Goal: Task Accomplishment & Management: Manage account settings

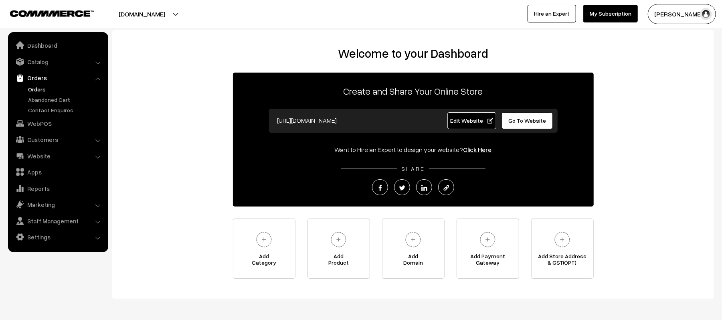
click at [34, 92] on link "Orders" at bounding box center [65, 89] width 79 height 8
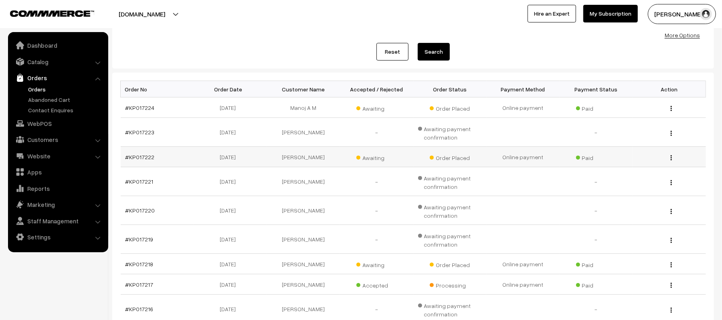
scroll to position [107, 0]
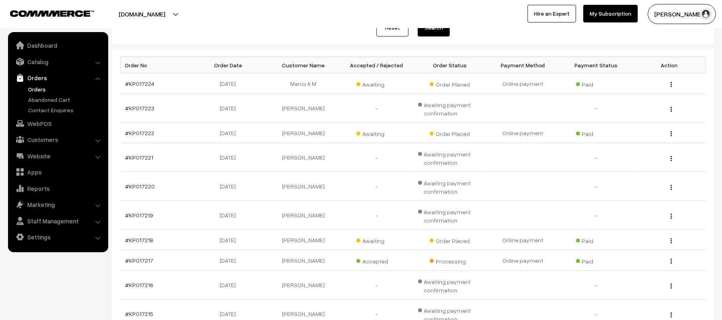
click at [34, 91] on link "Orders" at bounding box center [65, 89] width 79 height 8
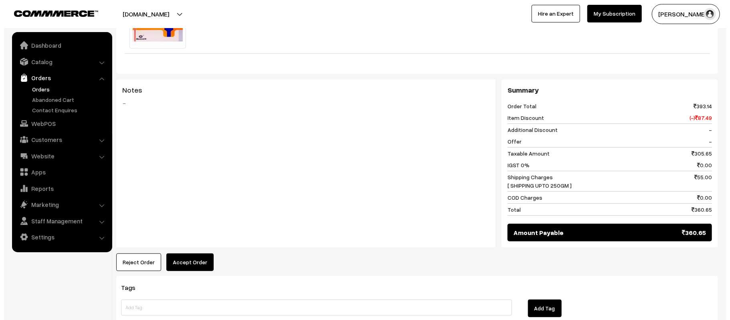
scroll to position [321, 0]
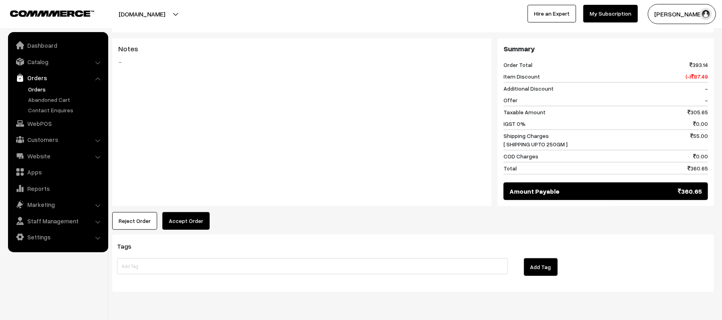
click at [187, 230] on button "Accept Order" at bounding box center [185, 221] width 47 height 18
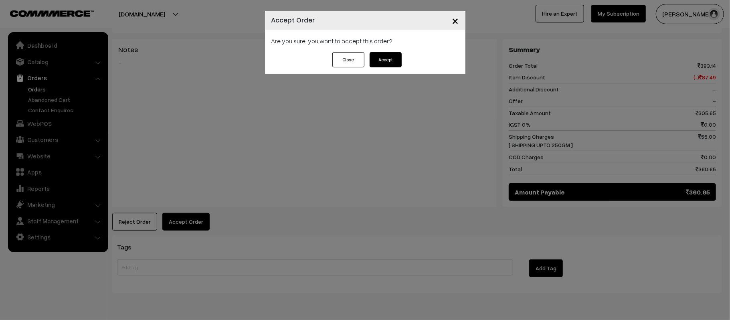
click at [381, 56] on button "Accept" at bounding box center [386, 59] width 32 height 15
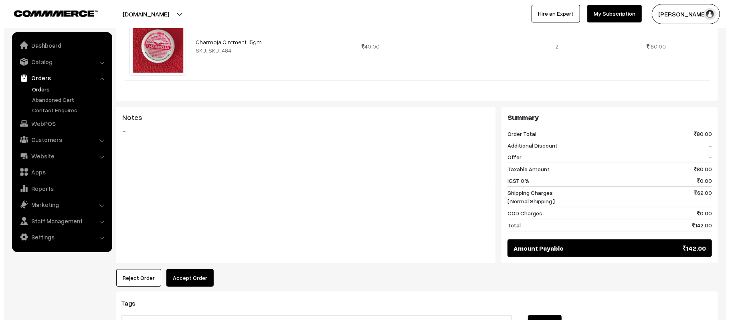
scroll to position [321, 0]
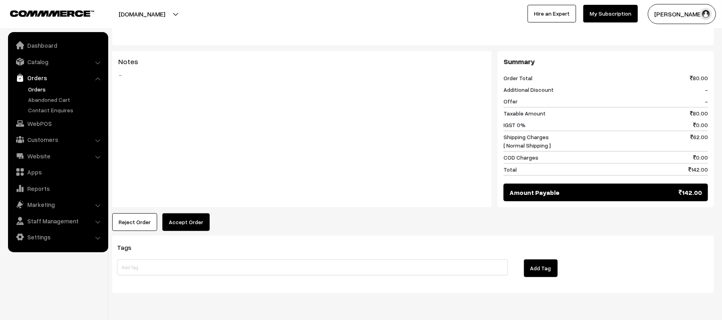
click at [190, 216] on button "Accept Order" at bounding box center [185, 222] width 47 height 18
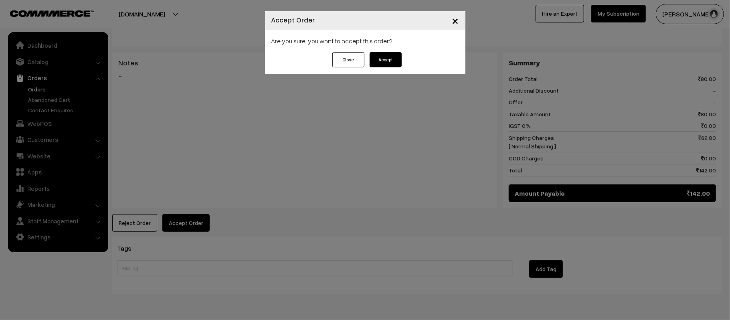
click at [380, 55] on button "Accept" at bounding box center [386, 59] width 32 height 15
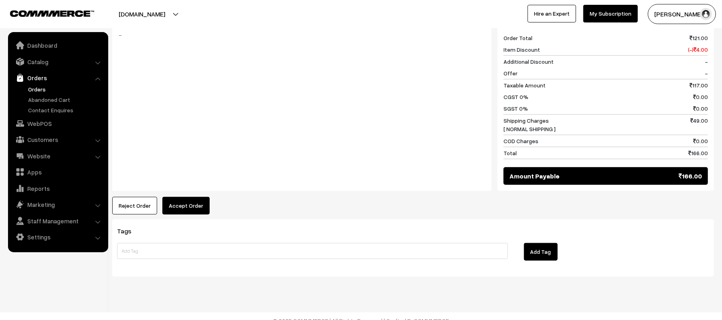
click at [187, 201] on button "Accept Order" at bounding box center [185, 206] width 47 height 18
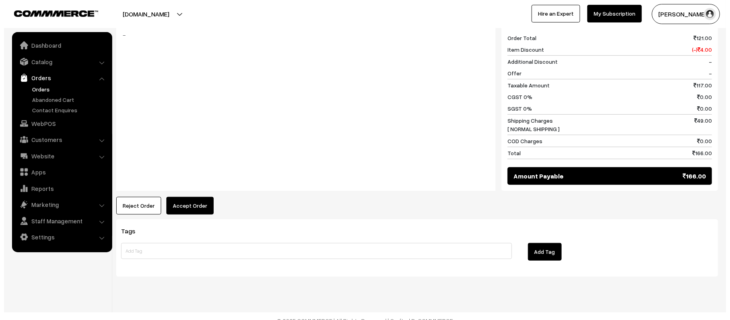
scroll to position [352, 0]
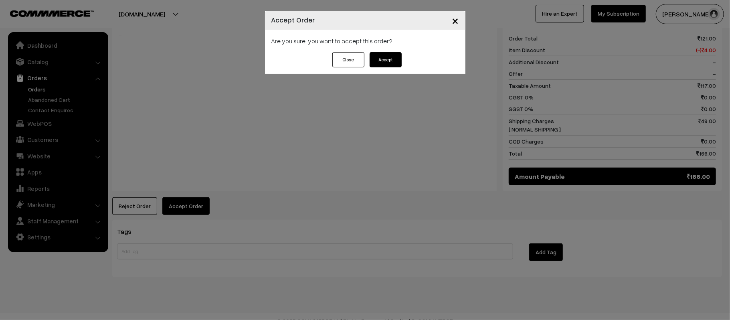
click at [376, 59] on button "Accept" at bounding box center [386, 59] width 32 height 15
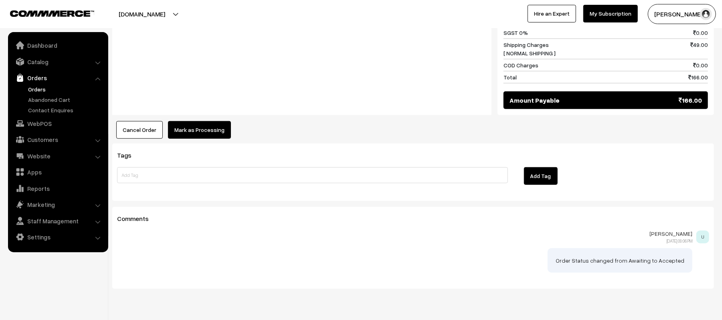
click at [204, 121] on button "Mark as Processing" at bounding box center [199, 130] width 63 height 18
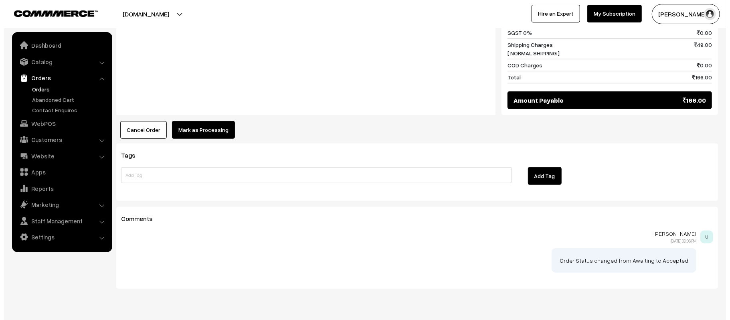
scroll to position [428, 0]
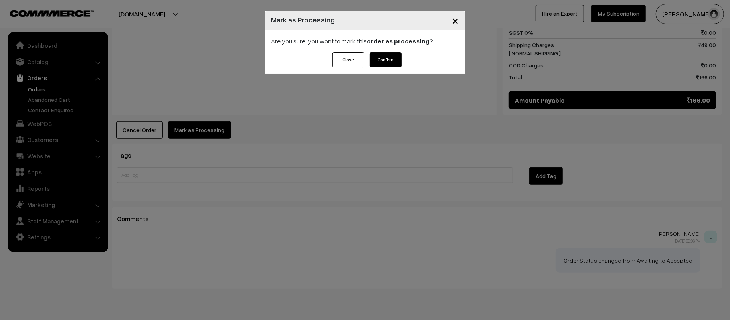
click at [385, 58] on button "Confirm" at bounding box center [386, 59] width 32 height 15
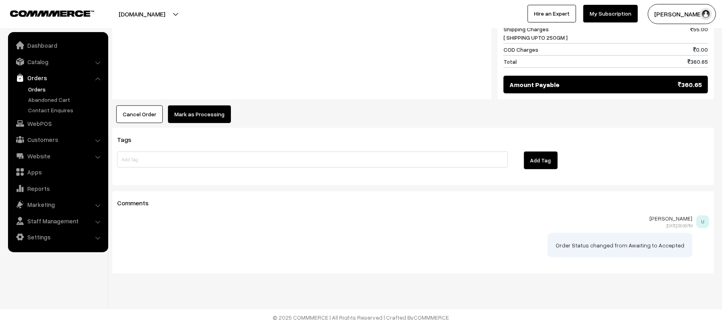
click at [199, 123] on button "Mark as Processing" at bounding box center [199, 114] width 63 height 18
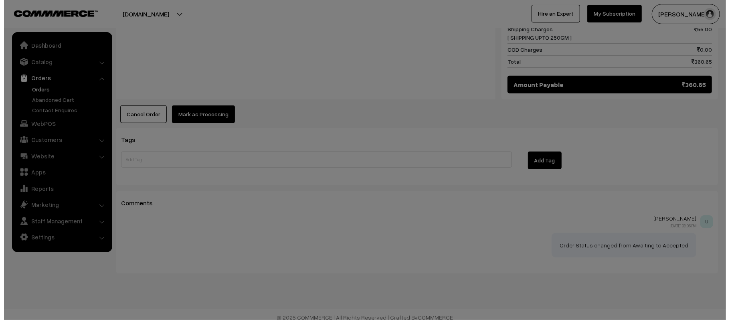
scroll to position [428, 0]
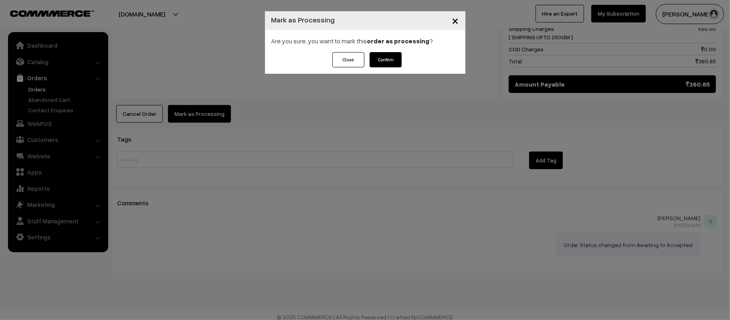
click at [384, 58] on button "Confirm" at bounding box center [386, 59] width 32 height 15
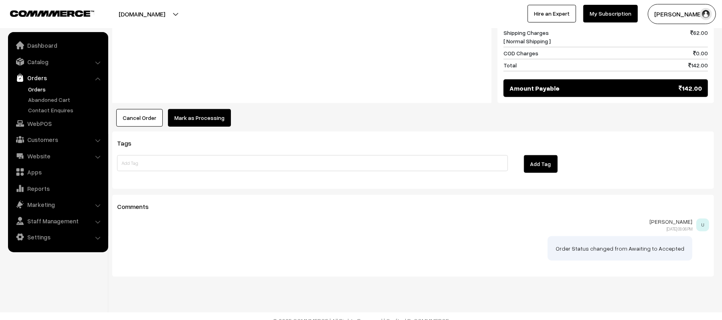
click at [204, 114] on button "Mark as Processing" at bounding box center [199, 118] width 63 height 18
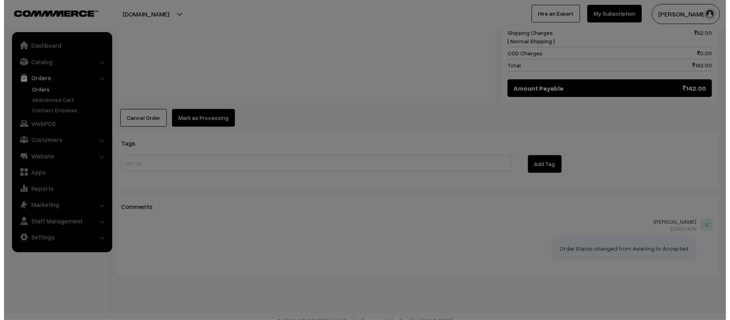
scroll to position [426, 0]
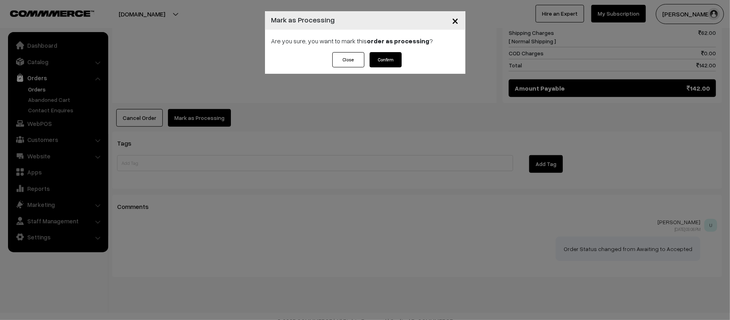
click at [387, 62] on button "Confirm" at bounding box center [386, 59] width 32 height 15
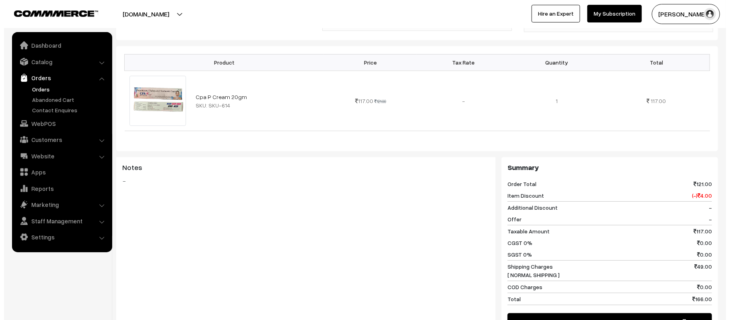
scroll to position [321, 0]
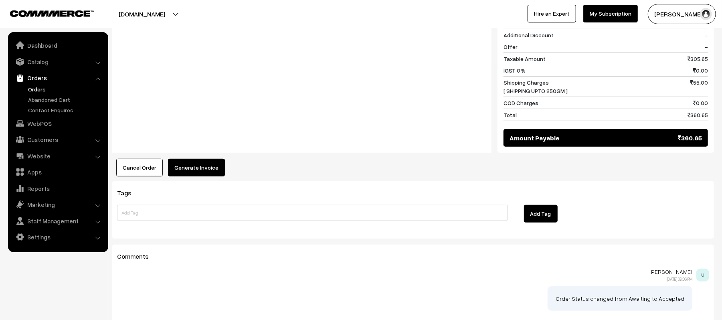
click at [191, 176] on button "Generate Invoice" at bounding box center [196, 168] width 57 height 18
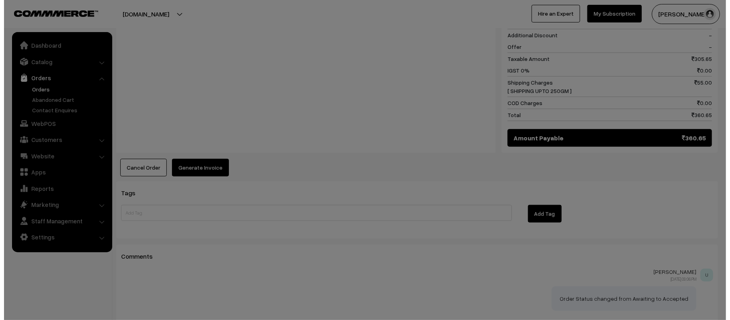
scroll to position [374, 0]
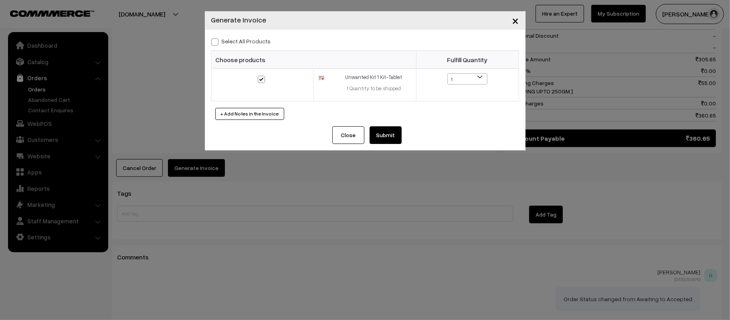
click at [389, 137] on button "Submit" at bounding box center [386, 135] width 32 height 18
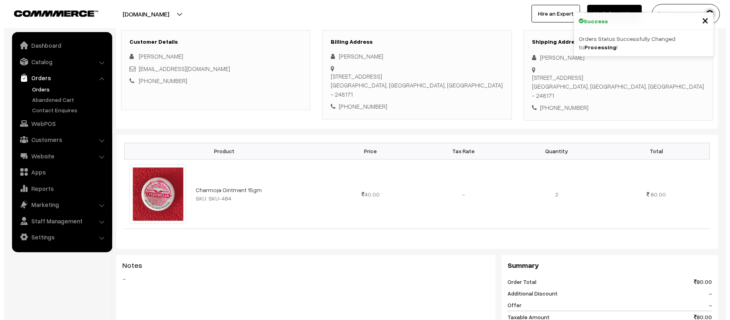
scroll to position [321, 0]
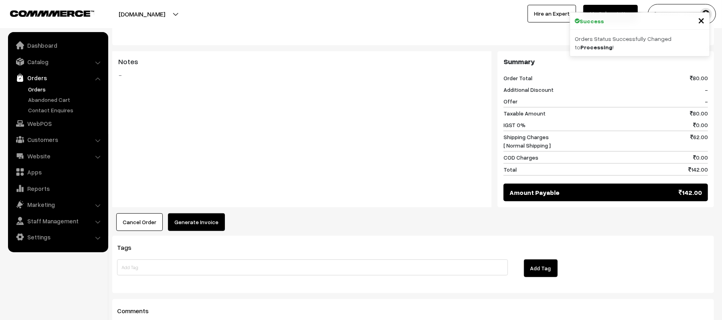
click at [185, 215] on button "Generate Invoice" at bounding box center [196, 222] width 57 height 18
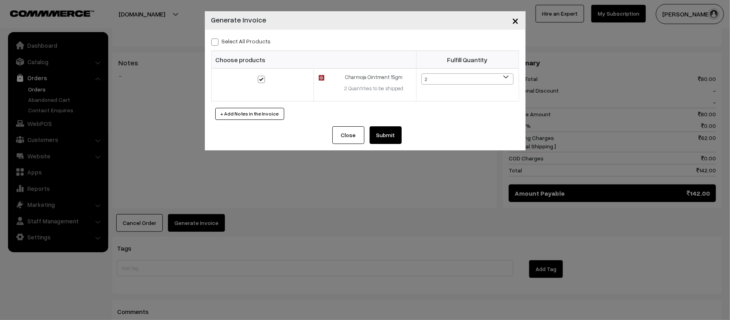
click at [385, 130] on button "Submit" at bounding box center [386, 135] width 32 height 18
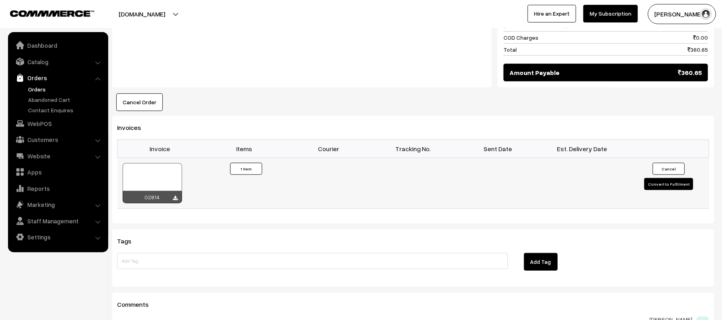
scroll to position [534, 0]
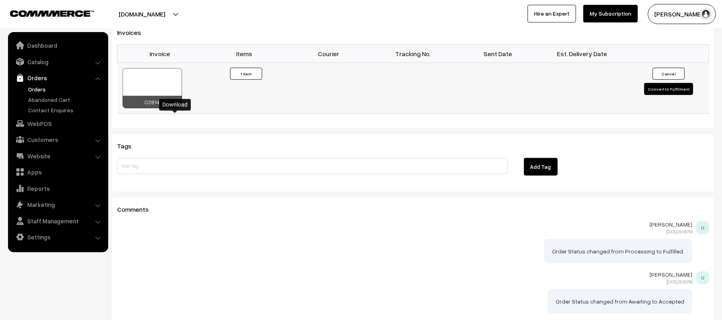
click at [176, 106] on icon at bounding box center [175, 103] width 5 height 5
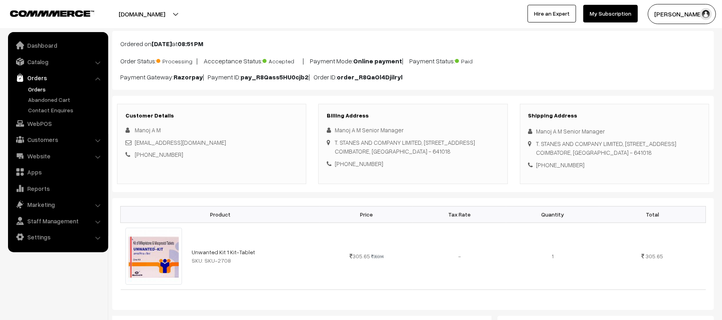
scroll to position [0, 0]
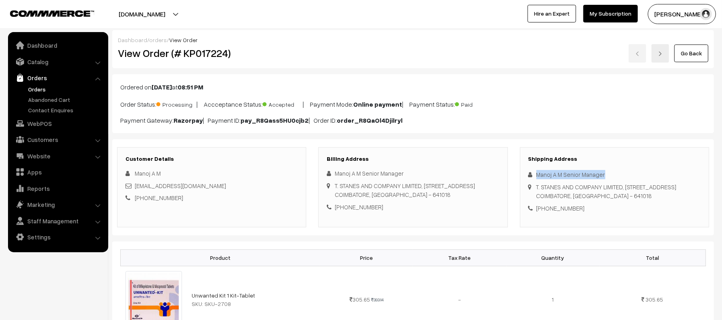
drag, startPoint x: 606, startPoint y: 174, endPoint x: 527, endPoint y: 172, distance: 78.6
click at [527, 172] on div "Shipping Address Manoj A M Senior Manager T. STANES AND COMPANY LIMITED, 1599, …" at bounding box center [614, 187] width 189 height 80
copy div "Manoj A M Senior Manager"
click at [560, 213] on div "+91 9344851207" at bounding box center [614, 208] width 172 height 9
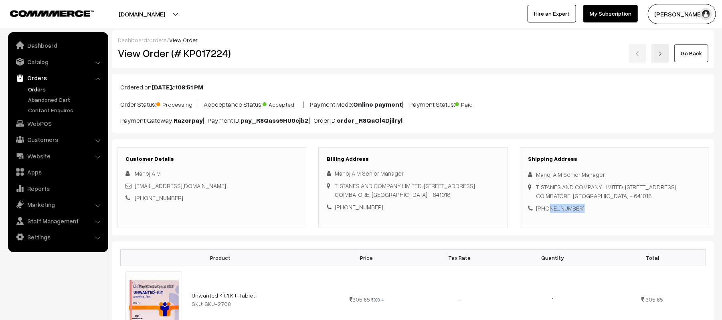
click at [560, 213] on div "+91 9344851207" at bounding box center [614, 208] width 172 height 9
copy div "9344851207"
drag, startPoint x: 214, startPoint y: 186, endPoint x: 135, endPoint y: 190, distance: 79.1
click at [135, 190] on div "pepgraphxsale@gmail.com" at bounding box center [211, 185] width 172 height 9
copy link "pepgraphxsale@gmail.com"
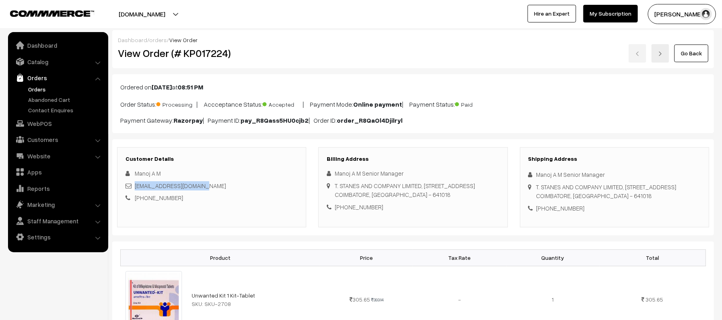
drag, startPoint x: 528, startPoint y: 194, endPoint x: 677, endPoint y: 215, distance: 150.2
click at [677, 200] on div "T. STANES AND COMPANY LIMITED, 1599, Trichy Rd, Race Course,, Gopalapuram, Coim…" at bounding box center [606, 191] width 140 height 18
copy div "T. STANES AND COMPANY LIMITED, 1599, Trichy Rd, Race Course,, Gopalapuram, Coim…"
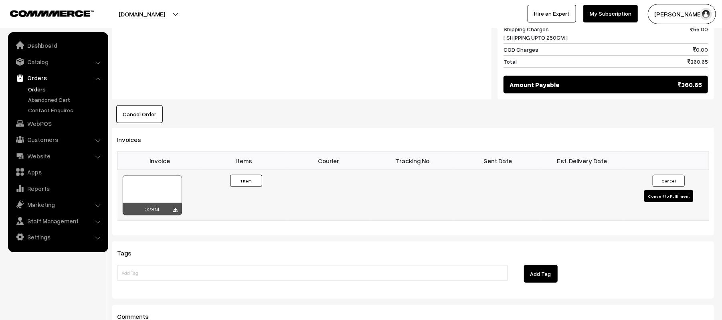
click at [669, 202] on button "Convert to Fulfilment" at bounding box center [668, 196] width 49 height 12
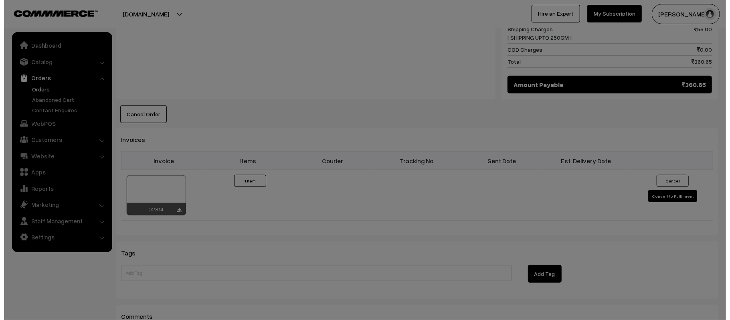
scroll to position [428, 0]
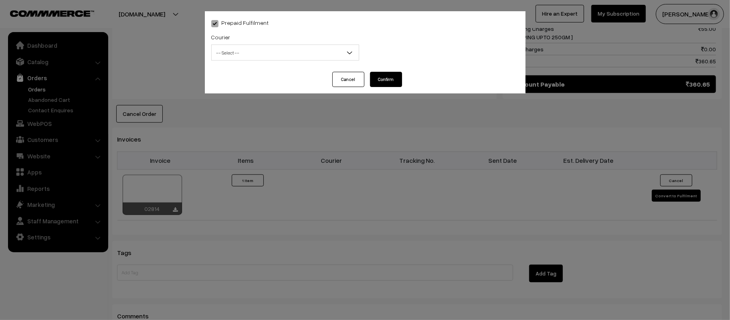
click at [293, 46] on span "-- Select --" at bounding box center [285, 53] width 147 height 14
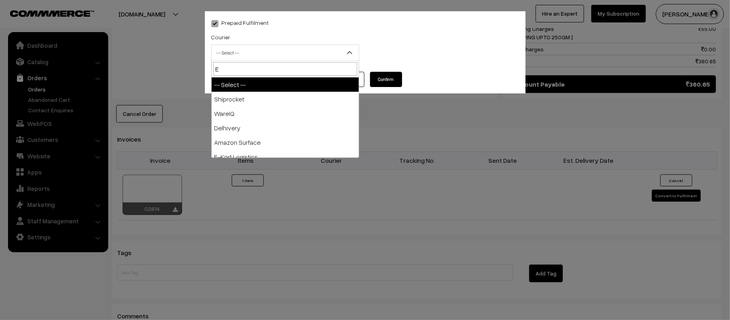
type input "E-"
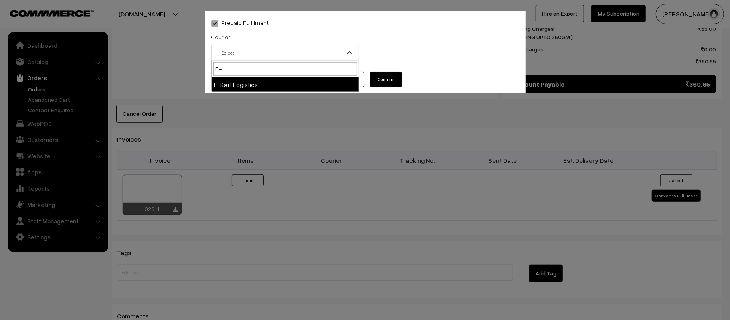
select select "6"
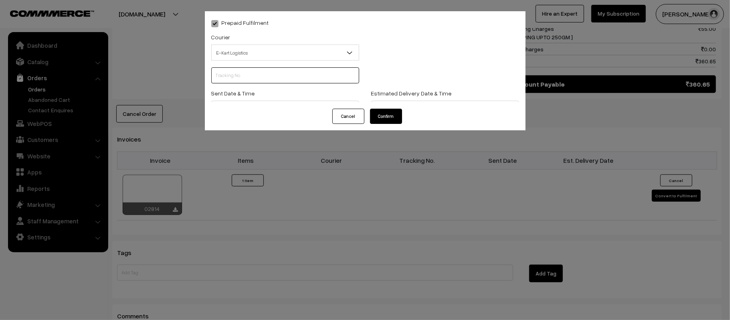
scroll to position [0, 0]
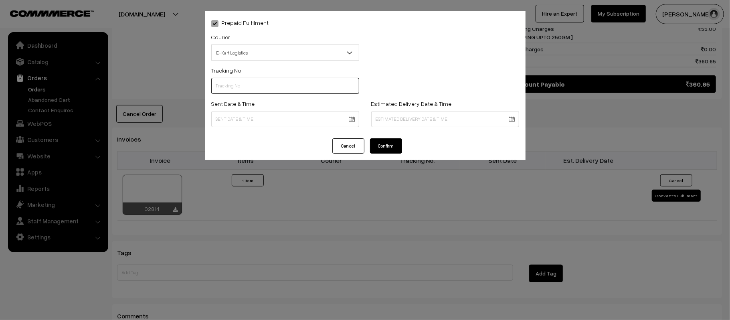
paste input "PAXP9000207292"
type input "PAXP9000207292"
click at [297, 117] on body "Thank you for showing interest. Our team will call you shortly. Close kirtiphar…" at bounding box center [365, 30] width 730 height 917
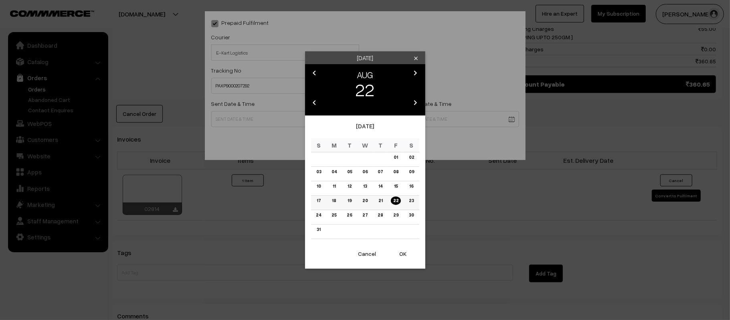
drag, startPoint x: 413, startPoint y: 199, endPoint x: 407, endPoint y: 200, distance: 5.7
click at [413, 199] on link "23" at bounding box center [411, 200] width 10 height 8
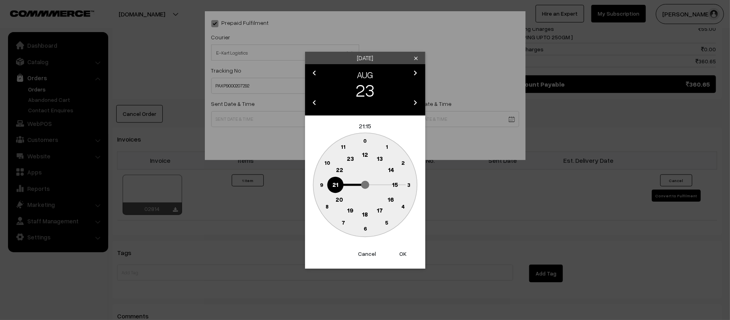
click at [365, 152] on text "12" at bounding box center [365, 154] width 6 height 7
click at [314, 187] on circle at bounding box center [321, 184] width 16 height 16
type input "23-08-2025 12:45"
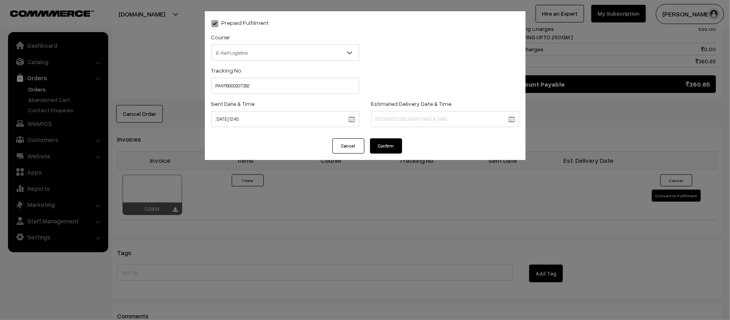
click at [428, 115] on body "Thank you for showing interest. Our team will call you shortly. Close kirtiphar…" at bounding box center [365, 30] width 730 height 917
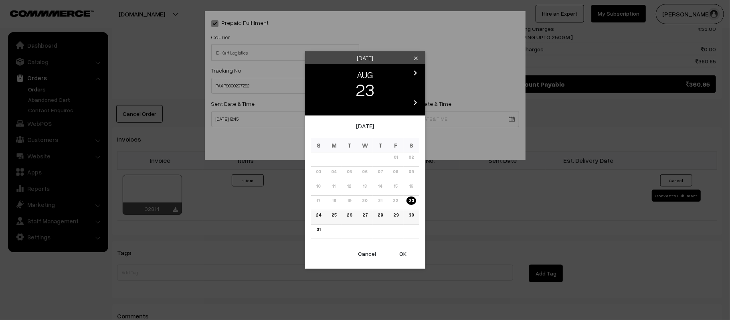
click at [376, 216] on link "28" at bounding box center [380, 215] width 10 height 8
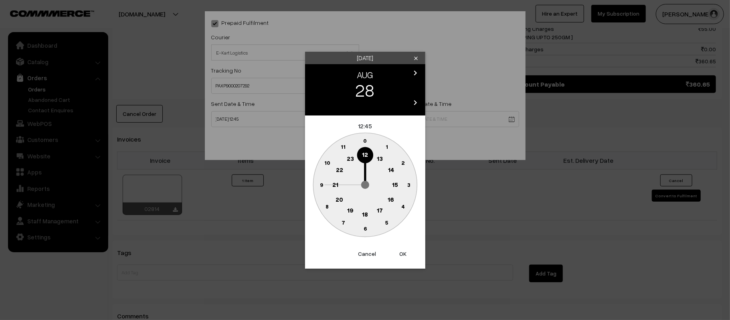
click at [369, 258] on button "Cancel" at bounding box center [367, 254] width 32 height 18
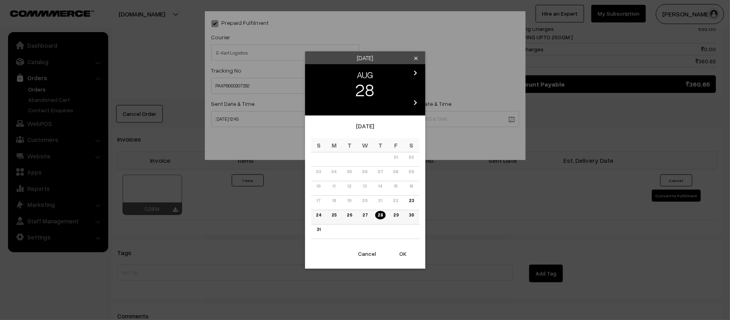
click at [396, 216] on link "29" at bounding box center [396, 215] width 10 height 8
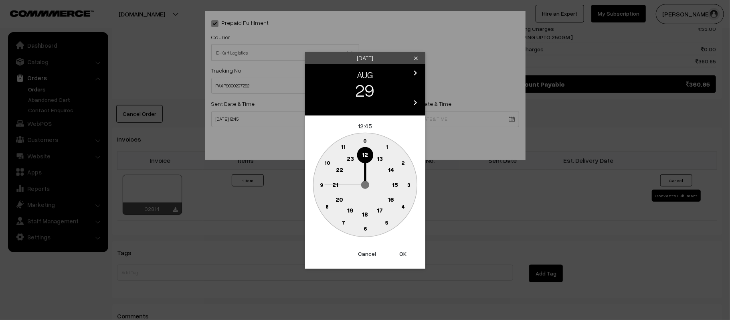
click at [335, 187] on text "21" at bounding box center [335, 183] width 6 height 7
click at [366, 230] on text "30" at bounding box center [365, 228] width 7 height 7
type input "29-08-2025 21:30"
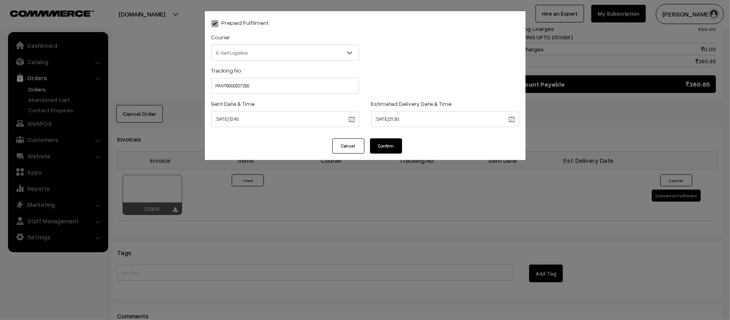
click at [395, 142] on button "Confirm" at bounding box center [386, 145] width 32 height 15
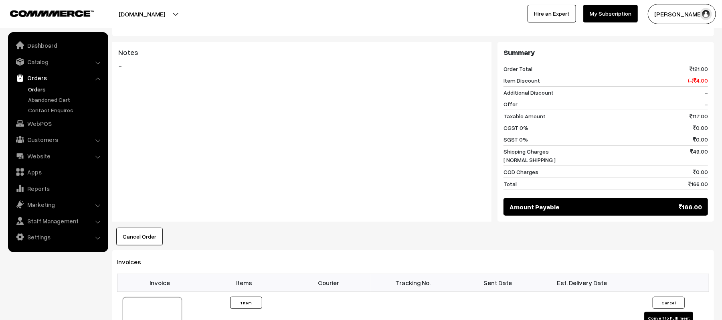
scroll to position [588, 0]
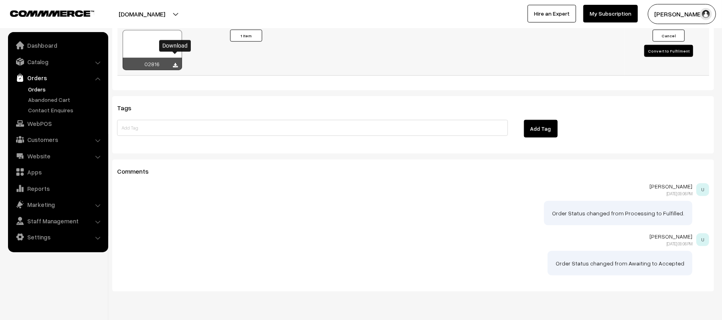
click at [177, 63] on icon at bounding box center [175, 65] width 5 height 5
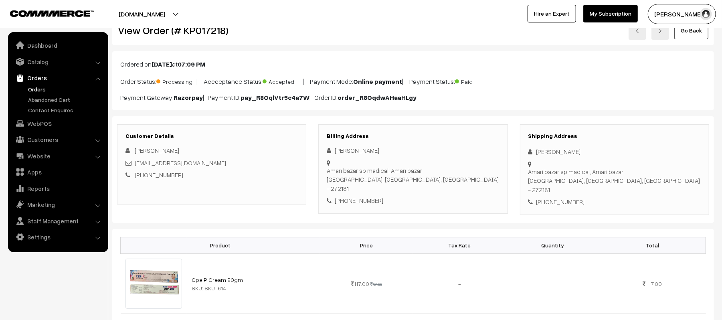
scroll to position [0, 0]
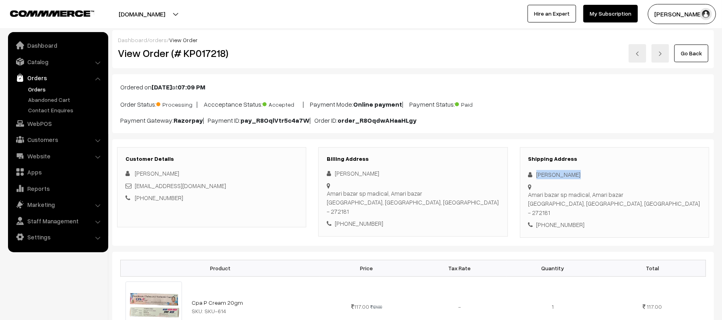
drag, startPoint x: 574, startPoint y: 174, endPoint x: 536, endPoint y: 175, distance: 38.1
click at [536, 175] on div "[PERSON_NAME]" at bounding box center [614, 174] width 172 height 9
copy div "[PERSON_NAME]"
click at [560, 220] on div "[PHONE_NUMBER]" at bounding box center [614, 224] width 172 height 9
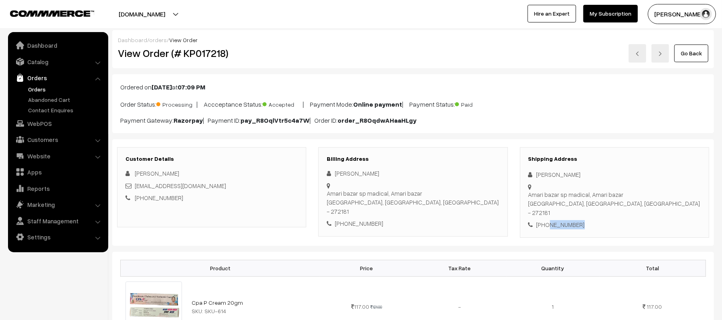
copy div "8624849429"
drag, startPoint x: 212, startPoint y: 187, endPoint x: 135, endPoint y: 188, distance: 77.0
click at [135, 188] on div "[EMAIL_ADDRESS][DOMAIN_NAME]" at bounding box center [211, 185] width 172 height 9
copy link "[EMAIL_ADDRESS][DOMAIN_NAME]"
drag, startPoint x: 538, startPoint y: 188, endPoint x: 643, endPoint y: 198, distance: 105.9
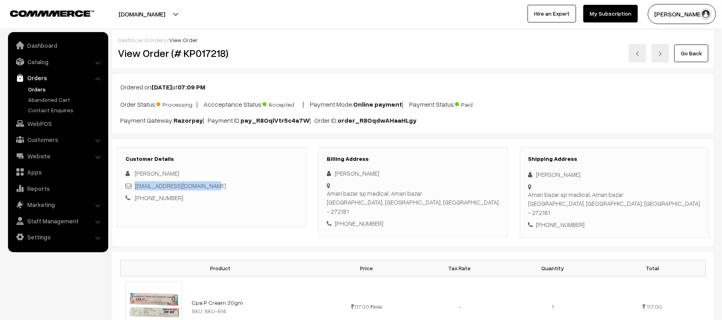
click at [643, 198] on div "Shipping Address [PERSON_NAME] [GEOGRAPHIC_DATA], [GEOGRAPHIC_DATA], [GEOGRAPHI…" at bounding box center [614, 192] width 189 height 91
copy div "Amari bazar sp madical, [GEOGRAPHIC_DATA], [GEOGRAPHIC_DATA], [GEOGRAPHIC_DATA]…"
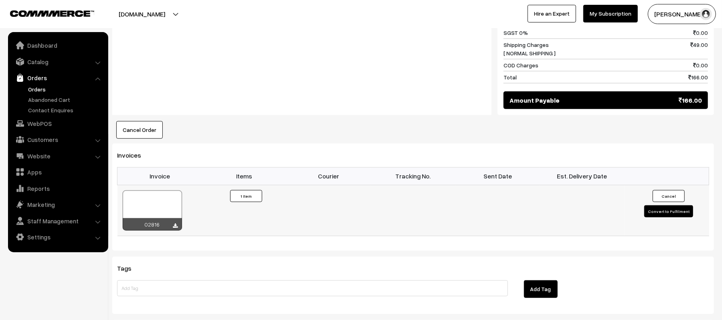
click at [663, 205] on button "Convert to Fulfilment" at bounding box center [668, 211] width 49 height 12
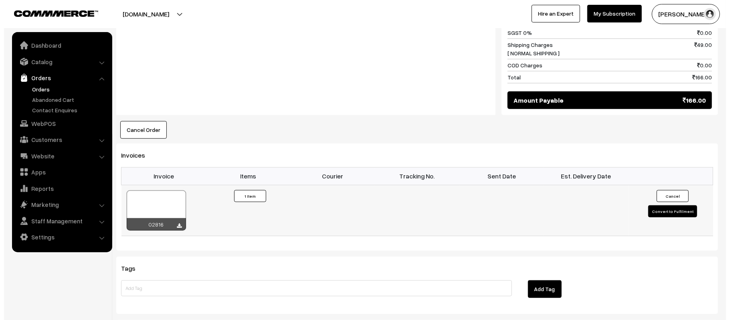
scroll to position [428, 0]
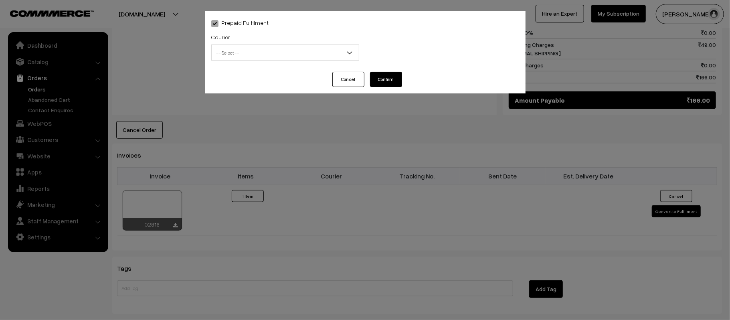
click at [268, 42] on div "Courier -- Select -- Shiprocket WareIQ iCarry Delhivery Amazon Surface E-Kart L…" at bounding box center [285, 46] width 148 height 28
click at [271, 55] on span "-- Select --" at bounding box center [285, 53] width 147 height 14
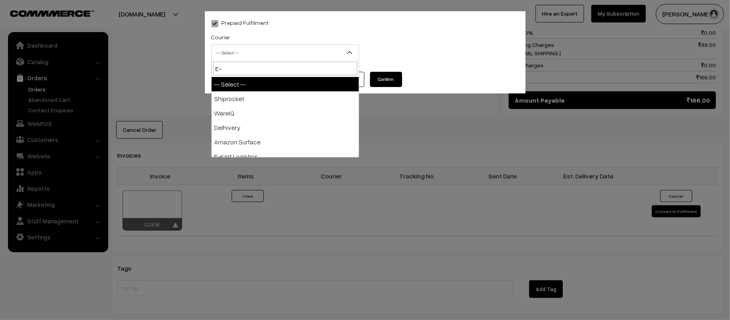
type input "E"
type input "AM"
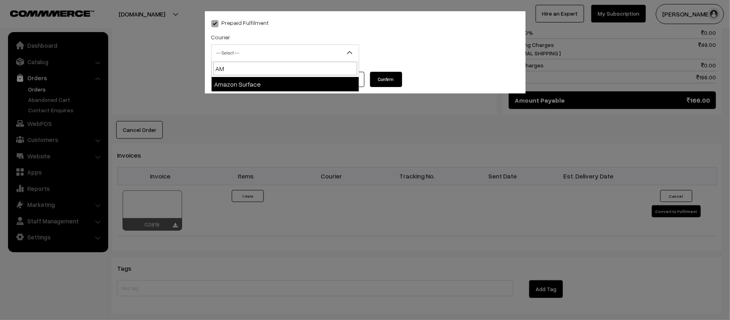
select select "5"
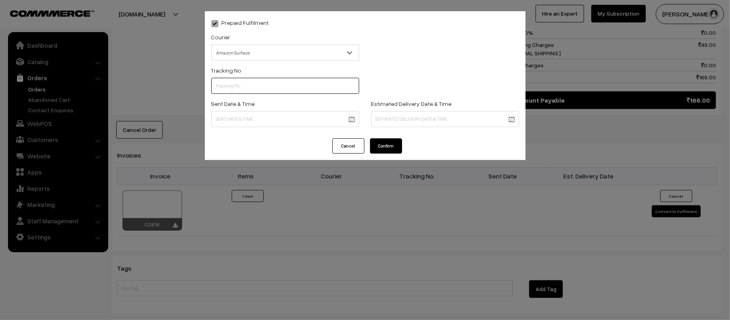
paste input "362953592552"
type input "362953592552"
click at [284, 132] on div "Prepaid Fulfilment Courier -- Select -- Shiprocket WareIQ iCarry Delhivery Amaz…" at bounding box center [365, 74] width 321 height 127
click at [282, 119] on body "Thank you for showing interest. Our team will call you shortly. Close [DOMAIN_N…" at bounding box center [365, 38] width 730 height 932
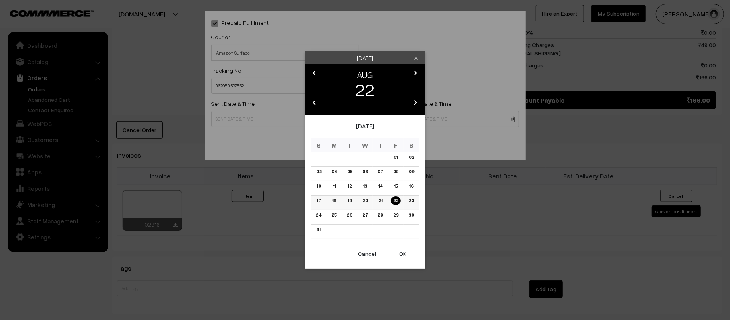
click at [412, 201] on link "23" at bounding box center [411, 200] width 10 height 8
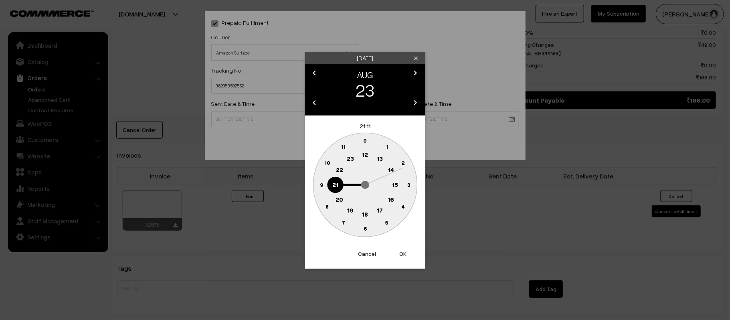
click at [363, 158] on g "0 1 2 3 4 5 6 7 8 9 10 11 12 13 14 15 16 17 18 19 20 21 22 23" at bounding box center [365, 185] width 104 height 104
click at [368, 153] on circle at bounding box center [365, 155] width 16 height 16
click at [321, 186] on text "45" at bounding box center [321, 184] width 7 height 7
type input "23-08-2025 12:45"
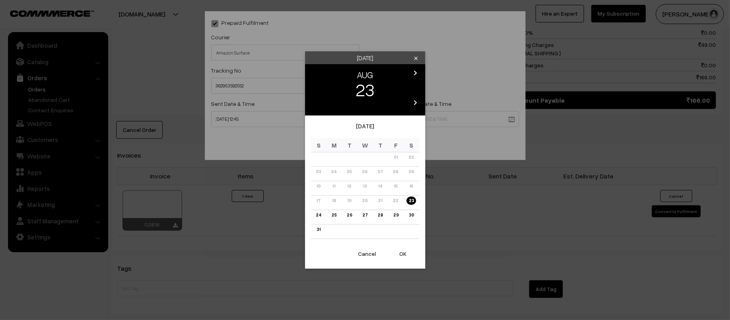
click at [455, 119] on body "Thank you for showing interest. Our team will call you shortly. Close kirtiphar…" at bounding box center [365, 38] width 730 height 932
click at [376, 216] on link "28" at bounding box center [380, 215] width 10 height 8
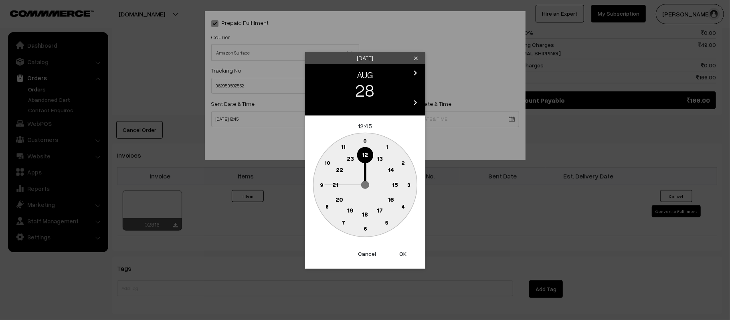
click at [337, 185] on text "21" at bounding box center [335, 183] width 6 height 7
click at [366, 229] on text "30" at bounding box center [365, 228] width 7 height 7
type input "28-08-2025 21:30"
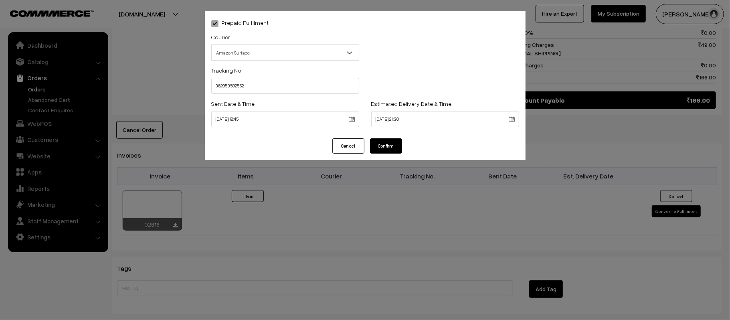
click at [392, 145] on button "Confirm" at bounding box center [386, 145] width 32 height 15
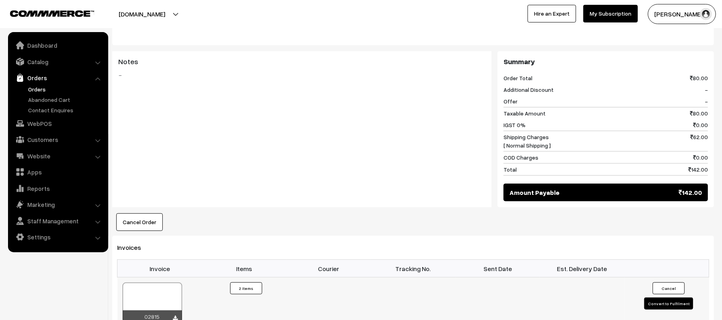
scroll to position [481, 0]
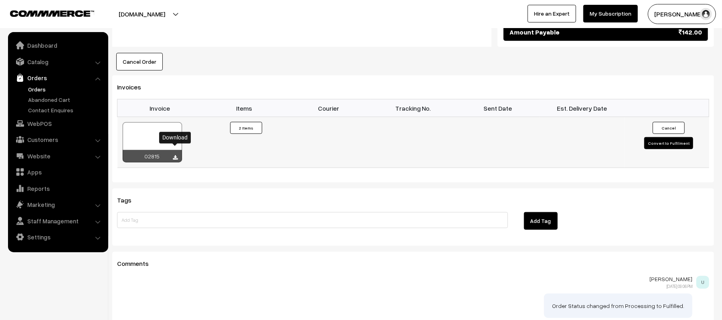
click at [174, 155] on icon at bounding box center [175, 157] width 5 height 5
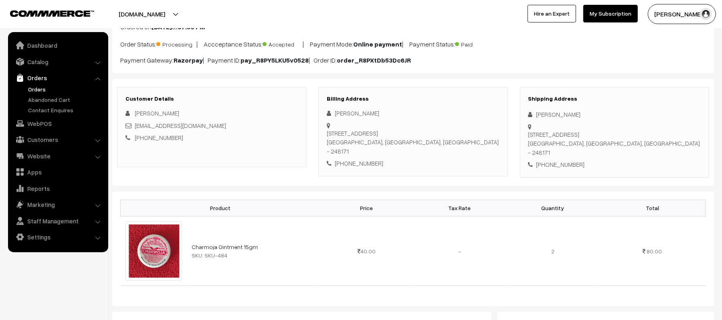
scroll to position [0, 0]
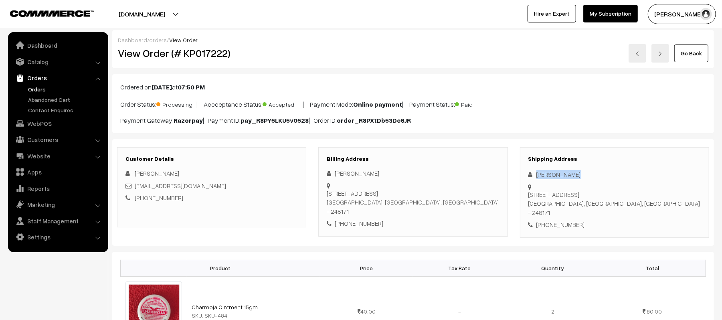
drag, startPoint x: 587, startPoint y: 175, endPoint x: 526, endPoint y: 179, distance: 61.5
click at [526, 179] on div "Shipping Address Neha Kushwaha Lane no-7,Harbanswala ,Mehubala Dehradun, Uttara…" at bounding box center [614, 192] width 189 height 91
copy div "Neha Kushwaha"
click at [556, 214] on div "Shipping Address Neha Kushwaha Lane no-7,Harbanswala ,Mehubala Dehradun, Uttara…" at bounding box center [614, 192] width 189 height 91
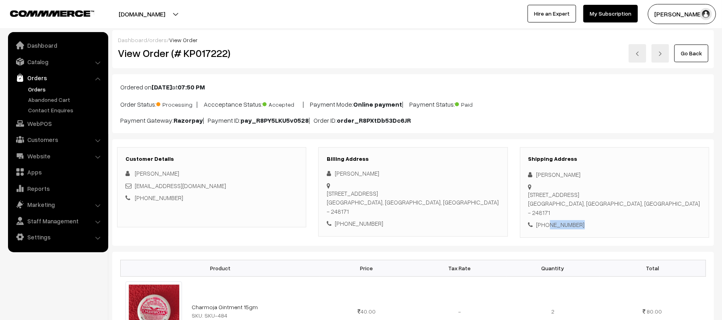
copy div "7579208208"
drag, startPoint x: 212, startPoint y: 185, endPoint x: 136, endPoint y: 188, distance: 75.4
click at [136, 188] on div "nehalovekush@gmail.com" at bounding box center [211, 185] width 172 height 9
copy link "nehalovekush@gmail.com"
drag, startPoint x: 537, startPoint y: 186, endPoint x: 637, endPoint y: 189, distance: 99.4
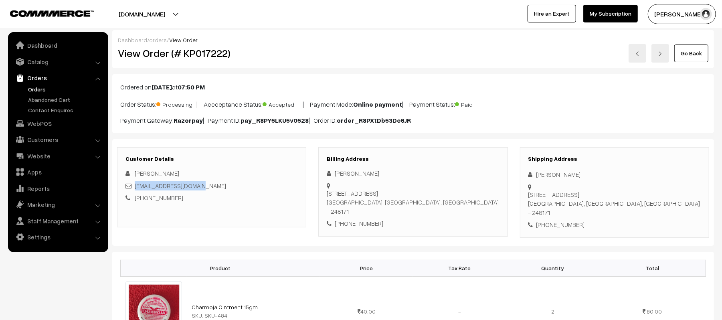
click at [637, 189] on div "Shipping Address Neha Kushwaha Lane no-7,Harbanswala ,Mehubala Dehradun, Uttara…" at bounding box center [614, 192] width 189 height 91
copy div "Lane no-7,Harbanswala ,Mehubala Dehradun, Uttarakhand, India - 248171"
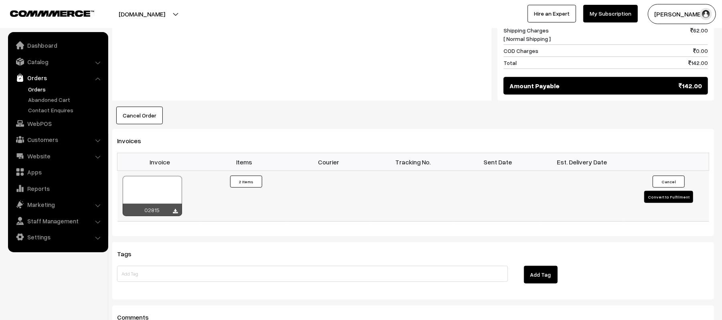
click at [658, 191] on button "Convert to Fulfilment" at bounding box center [668, 197] width 49 height 12
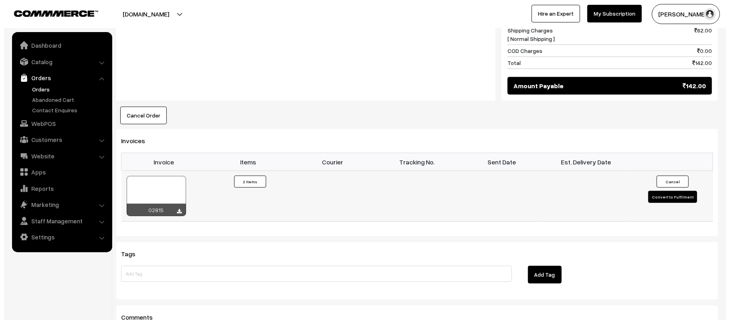
scroll to position [428, 0]
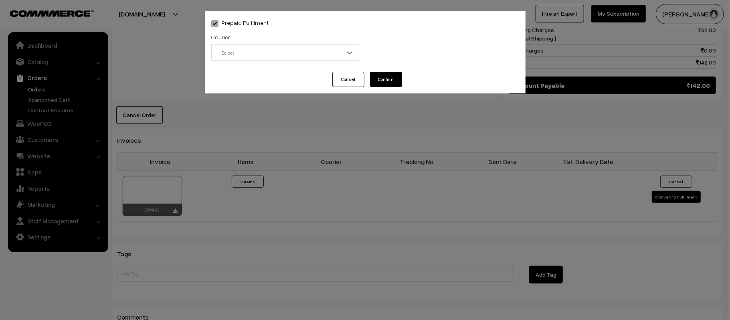
click at [299, 58] on span "-- Select --" at bounding box center [285, 53] width 147 height 14
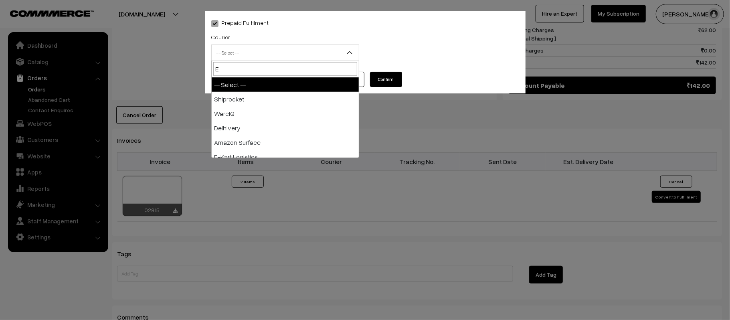
type input "E-"
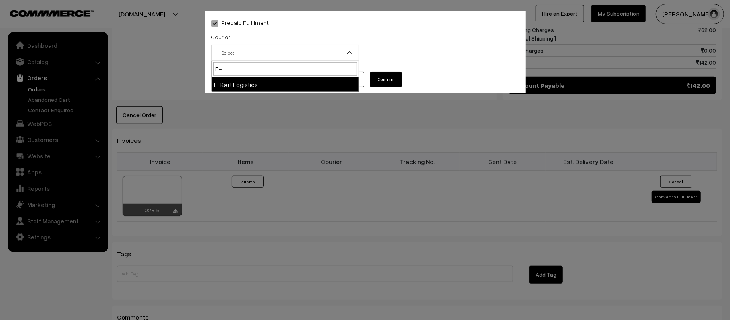
select select "6"
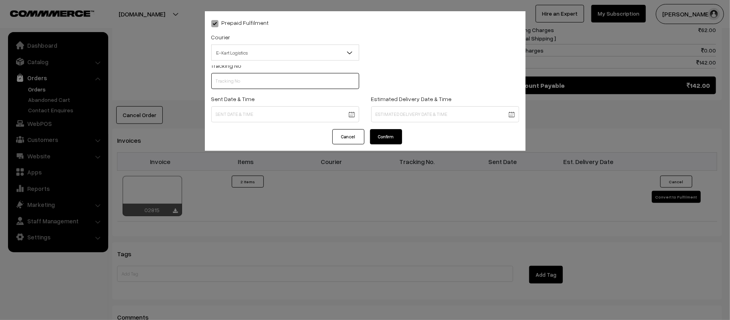
scroll to position [0, 0]
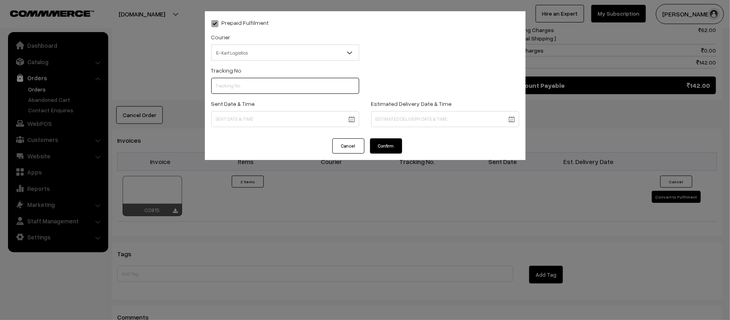
paste input "ICYP0003944954"
type input "ICYP0003944954"
click at [329, 121] on body "Thank you for showing interest. Our team will call you shortly. Close kirtiphar…" at bounding box center [365, 31] width 730 height 918
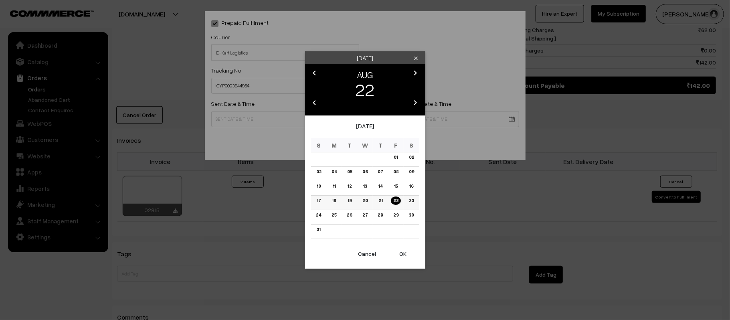
click at [407, 202] on link "23" at bounding box center [411, 200] width 10 height 8
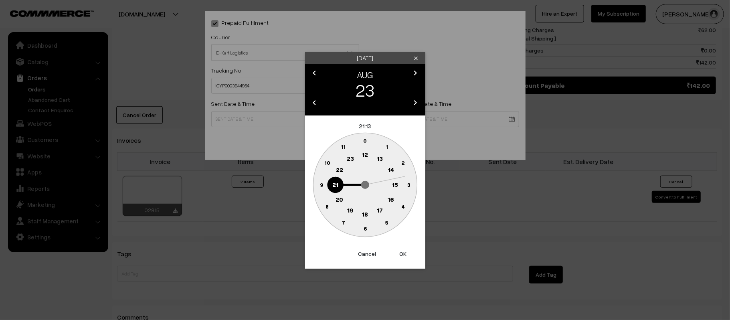
click at [363, 153] on text "12" at bounding box center [365, 154] width 6 height 7
click at [326, 183] on circle at bounding box center [322, 180] width 11 height 11
type input "23-08-2025 12:46"
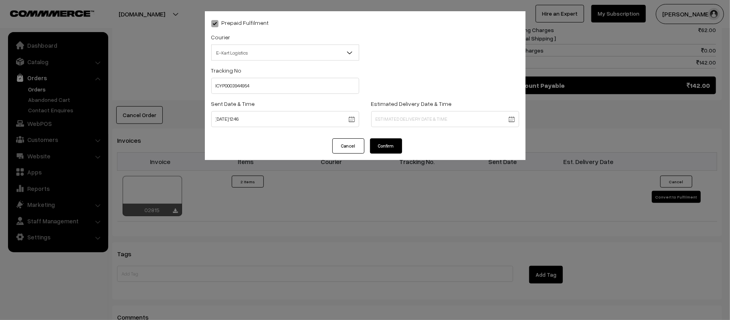
click at [428, 118] on body "Thank you for showing interest. Our team will call you shortly. Close kirtiphar…" at bounding box center [365, 31] width 730 height 918
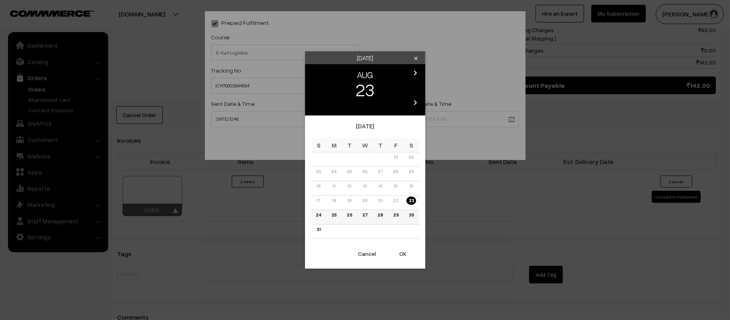
click at [394, 217] on link "29" at bounding box center [396, 215] width 10 height 8
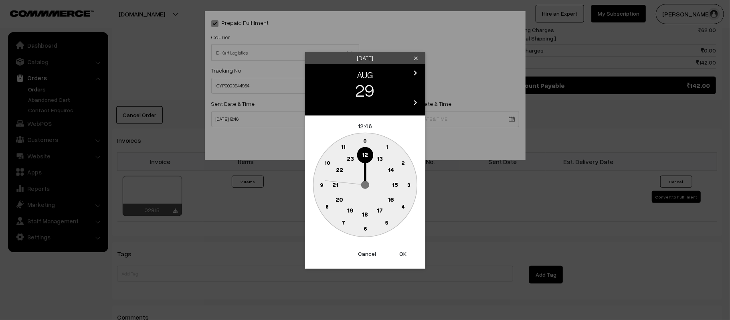
click at [339, 186] on circle at bounding box center [335, 184] width 16 height 16
click at [365, 226] on text "30" at bounding box center [365, 228] width 7 height 7
type input "29-08-2025 21:30"
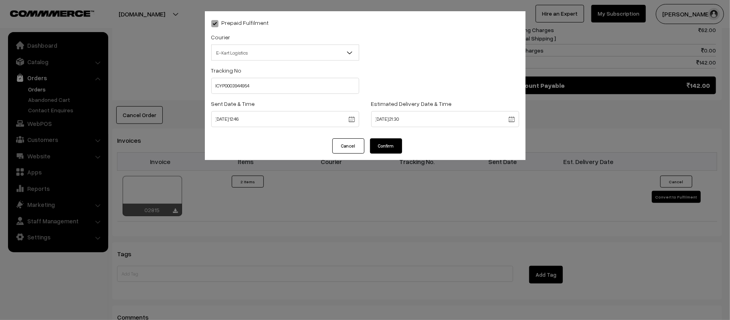
click at [377, 143] on button "Confirm" at bounding box center [386, 145] width 32 height 15
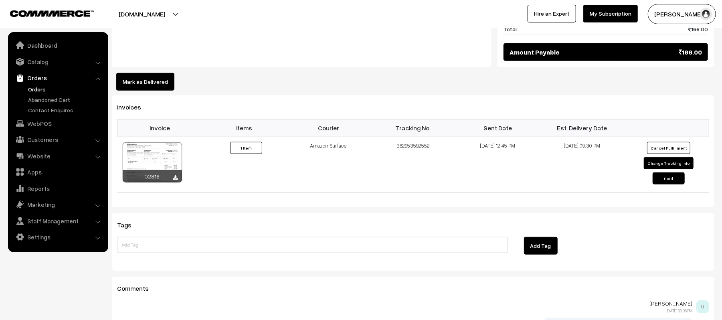
scroll to position [481, 0]
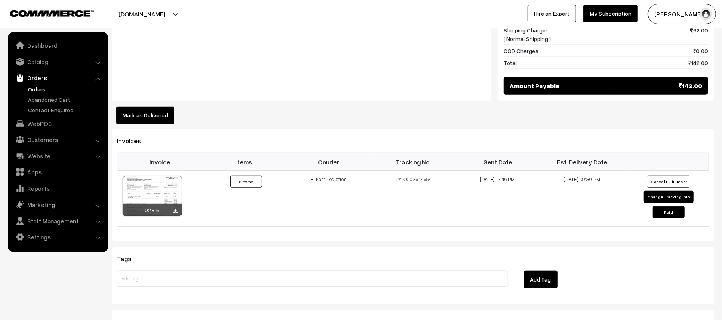
scroll to position [53, 0]
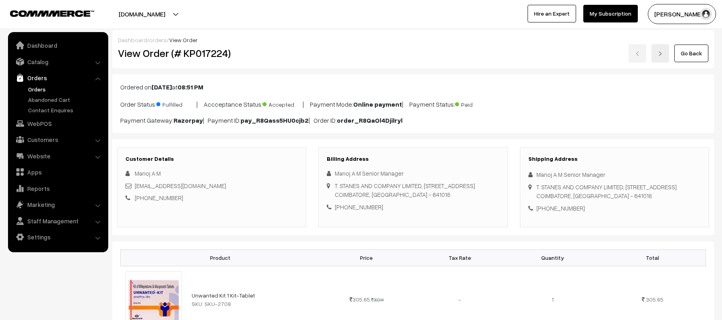
scroll to position [427, 0]
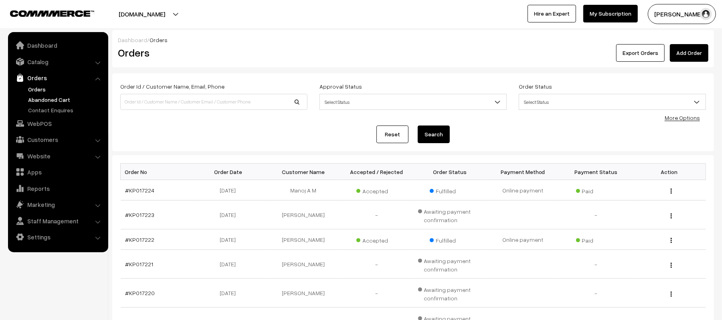
click at [44, 101] on link "Abandoned Cart" at bounding box center [65, 99] width 79 height 8
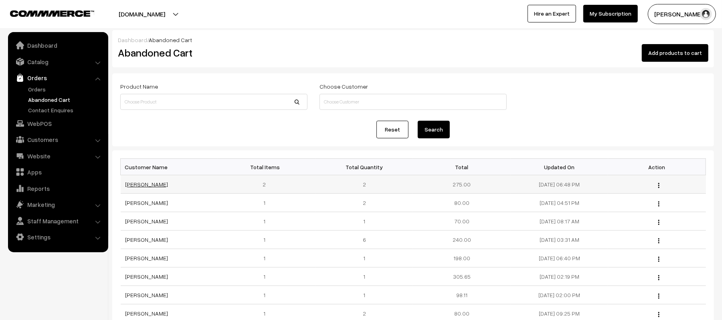
click at [128, 185] on link "[PERSON_NAME]" at bounding box center [146, 184] width 43 height 7
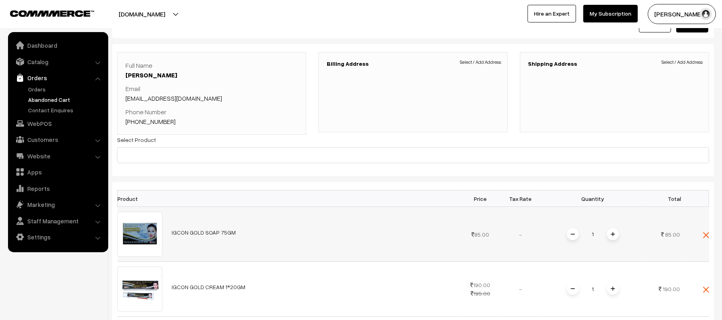
scroll to position [53, 0]
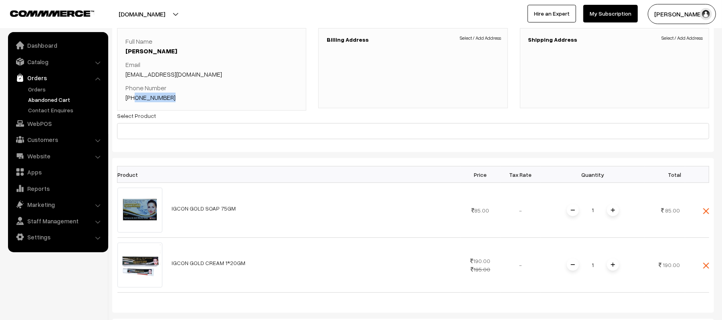
drag, startPoint x: 183, startPoint y: 99, endPoint x: 135, endPoint y: 97, distance: 48.2
click at [135, 97] on p "Phone Number [PHONE_NUMBER]" at bounding box center [211, 92] width 172 height 19
copy link "8168304591"
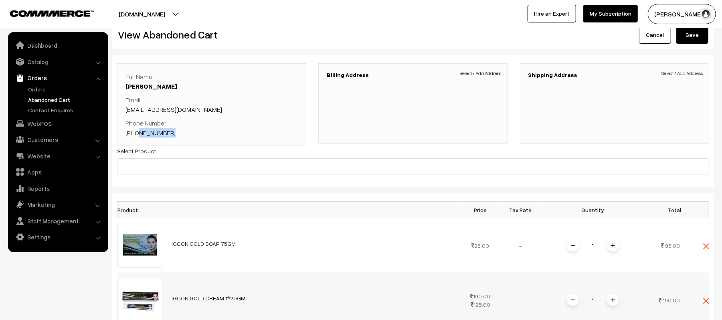
scroll to position [0, 0]
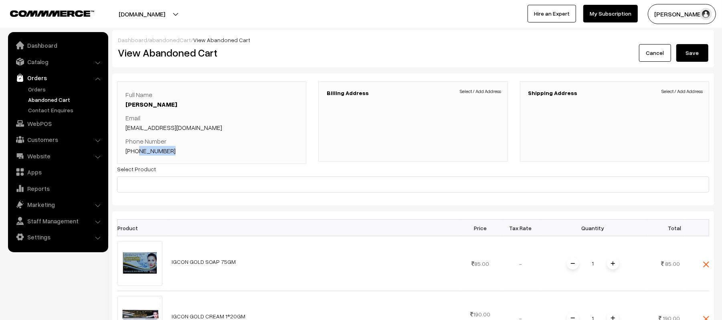
copy link "8168304591"
click at [53, 95] on link "Abandoned Cart" at bounding box center [65, 99] width 79 height 8
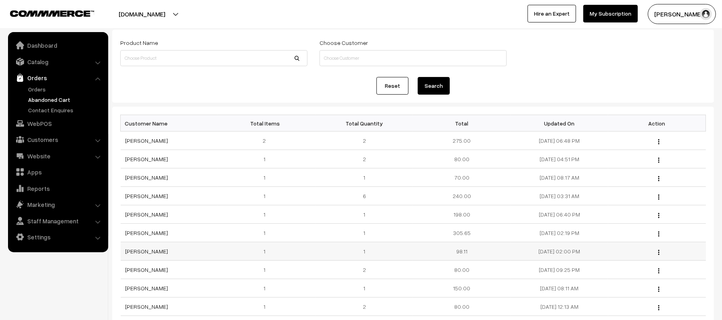
scroll to position [107, 0]
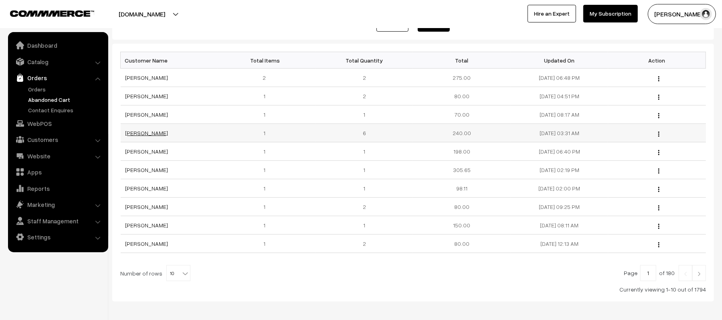
click at [139, 132] on link "[PERSON_NAME]" at bounding box center [146, 132] width 43 height 7
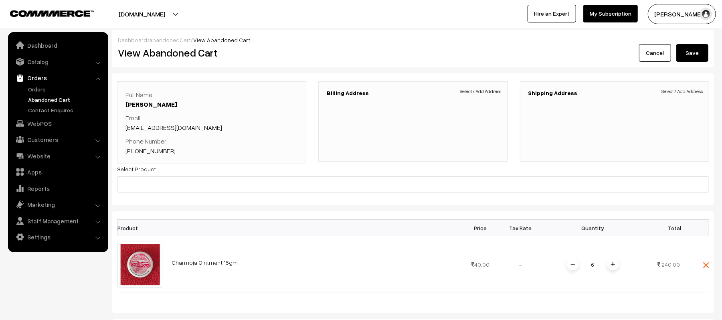
click at [175, 151] on p "Phone Number +91 9309104695" at bounding box center [211, 145] width 172 height 19
drag, startPoint x: 182, startPoint y: 145, endPoint x: 148, endPoint y: 154, distance: 35.2
click at [148, 154] on p "Phone Number +91 9309104695" at bounding box center [211, 145] width 172 height 19
click at [182, 153] on p "Phone Number +91 9309104695" at bounding box center [211, 145] width 172 height 19
drag, startPoint x: 175, startPoint y: 154, endPoint x: 137, endPoint y: 156, distance: 38.1
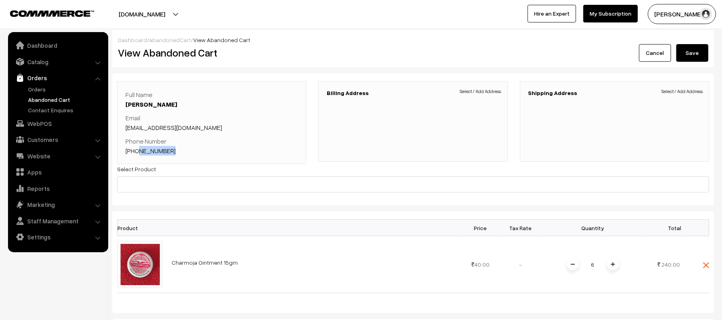
click at [137, 156] on div "Full Name Shivraj Jaiswar Email shivrajjaiswar74@gmail.com Phone Number +91 930…" at bounding box center [211, 122] width 189 height 83
click at [149, 150] on link "+91 9309104695" at bounding box center [150, 151] width 50 height 8
copy link "9309104695"
click at [38, 101] on link "Abandoned Cart" at bounding box center [65, 99] width 79 height 8
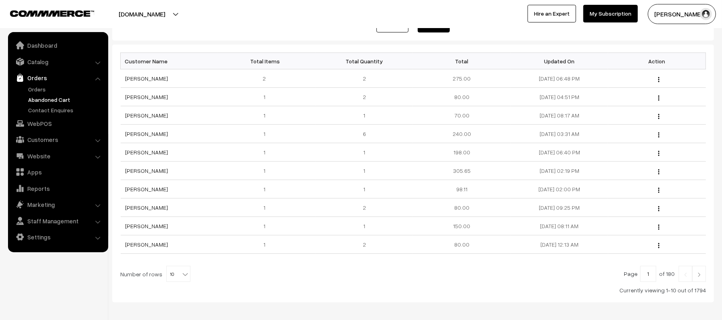
scroll to position [107, 0]
click at [143, 149] on link "[PERSON_NAME]" at bounding box center [146, 151] width 43 height 7
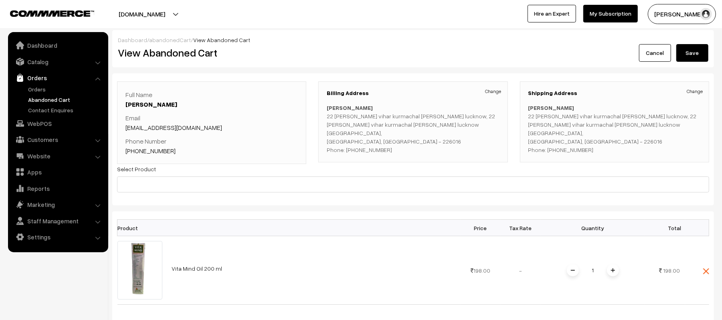
click at [146, 152] on link "[PHONE_NUMBER]" at bounding box center [150, 151] width 50 height 8
click at [59, 99] on link "Abandoned Cart" at bounding box center [65, 99] width 79 height 8
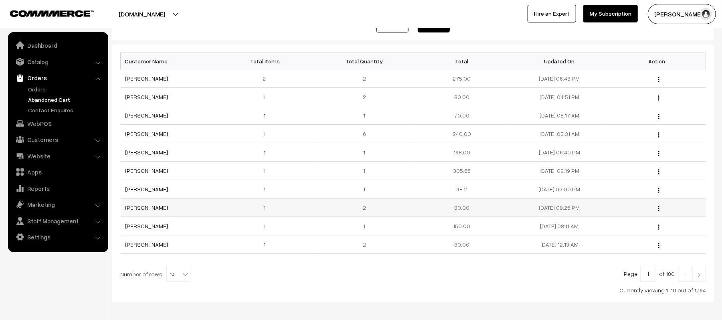
scroll to position [107, 0]
click at [132, 173] on link "[PERSON_NAME]" at bounding box center [146, 169] width 43 height 7
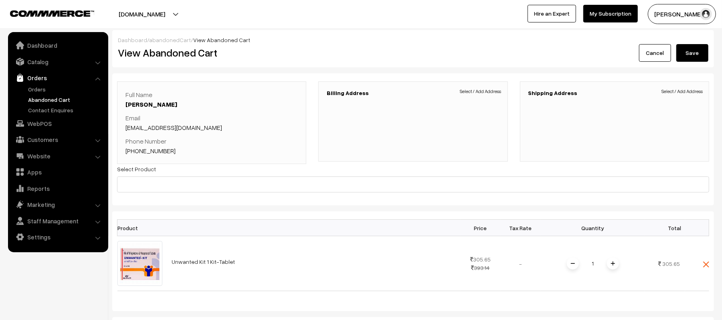
click at [156, 149] on link "+91 9812498393" at bounding box center [150, 151] width 50 height 8
click at [51, 95] on link "Abandoned Cart" at bounding box center [65, 99] width 79 height 8
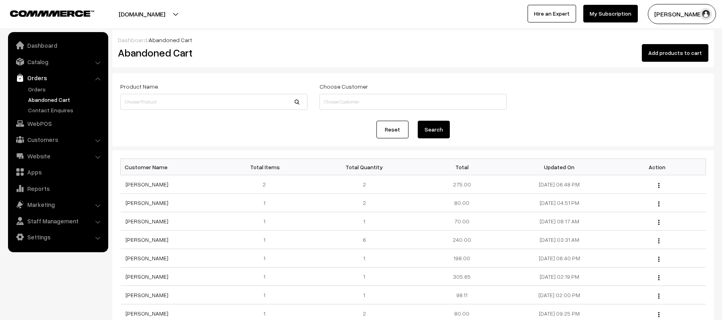
scroll to position [107, 0]
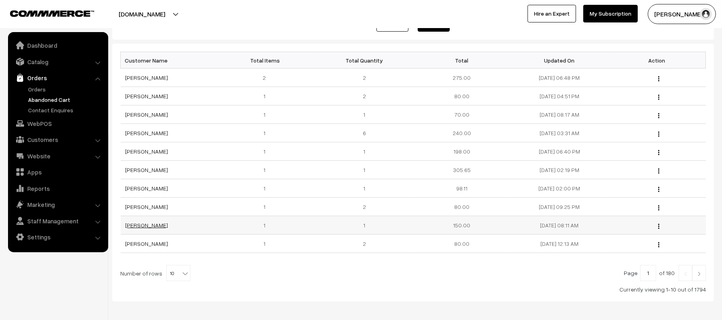
click at [132, 227] on link "[PERSON_NAME]" at bounding box center [146, 225] width 43 height 7
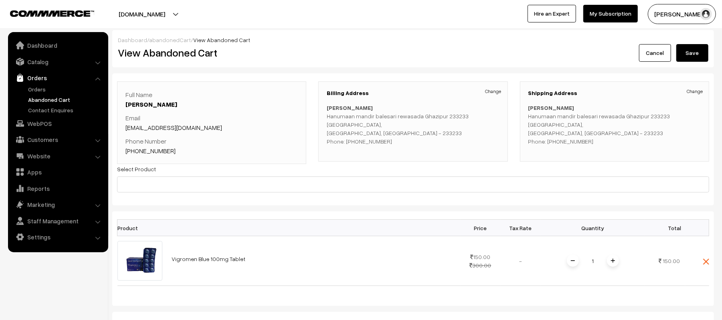
click at [156, 152] on link "[PHONE_NUMBER]" at bounding box center [150, 151] width 50 height 8
click at [42, 99] on link "Abandoned Cart" at bounding box center [65, 99] width 79 height 8
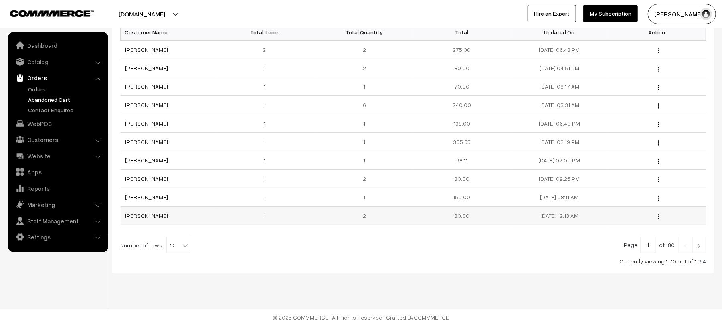
scroll to position [143, 0]
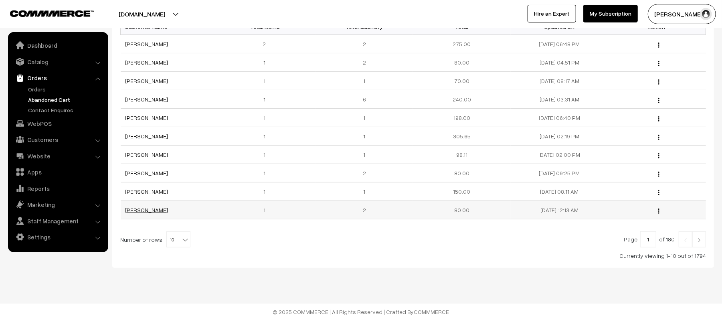
click at [129, 207] on link "[PERSON_NAME]" at bounding box center [146, 209] width 43 height 7
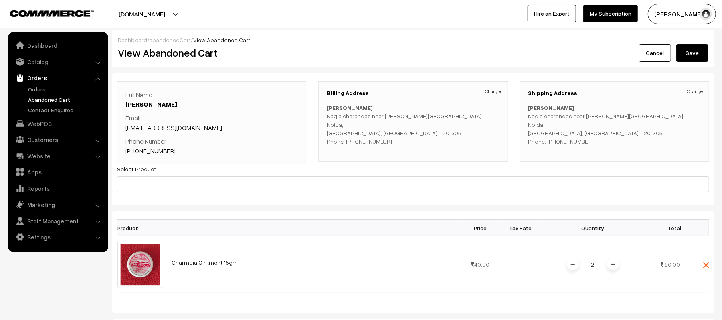
click at [152, 152] on link "[PHONE_NUMBER]" at bounding box center [150, 151] width 50 height 8
click at [57, 98] on link "Abandoned Cart" at bounding box center [65, 99] width 79 height 8
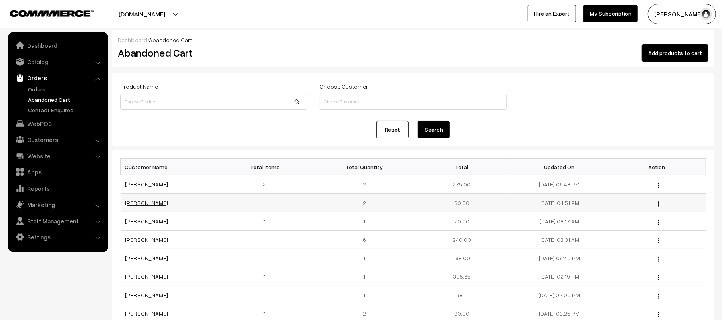
click at [149, 201] on link "[PERSON_NAME]" at bounding box center [146, 202] width 43 height 7
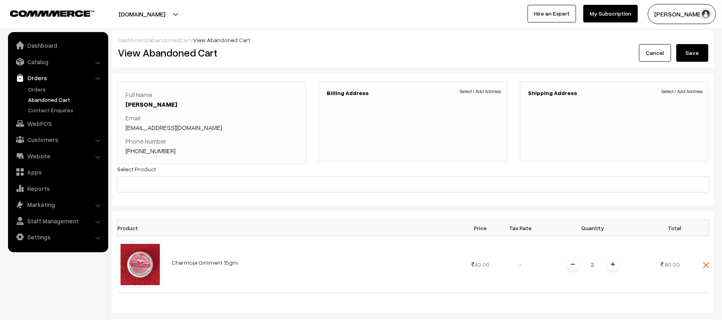
click at [148, 150] on link "[PHONE_NUMBER]" at bounding box center [150, 151] width 50 height 8
click at [55, 98] on link "Abandoned Cart" at bounding box center [65, 99] width 79 height 8
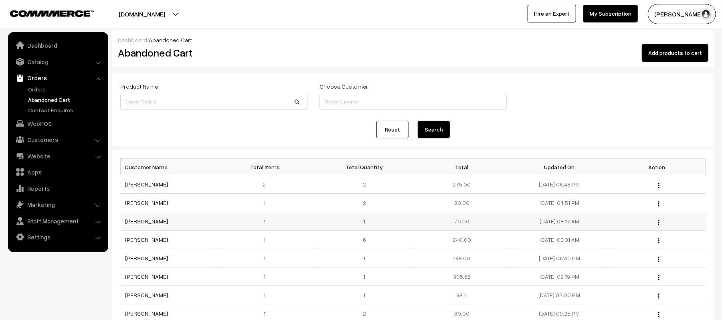
click at [133, 224] on link "[PERSON_NAME]" at bounding box center [146, 221] width 43 height 7
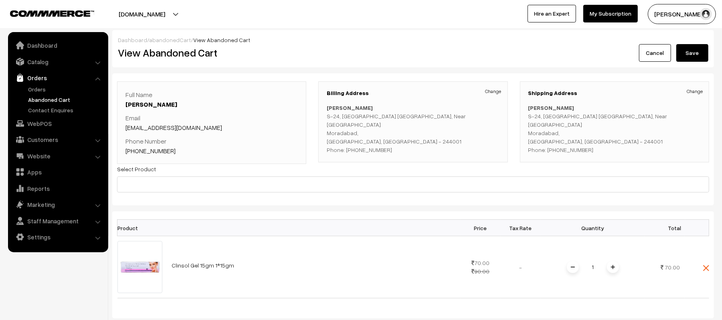
click at [148, 150] on link "+91 8433188433" at bounding box center [150, 151] width 50 height 8
click at [40, 98] on link "Abandoned Cart" at bounding box center [65, 99] width 79 height 8
click at [48, 99] on link "Abandoned Cart" at bounding box center [65, 99] width 79 height 8
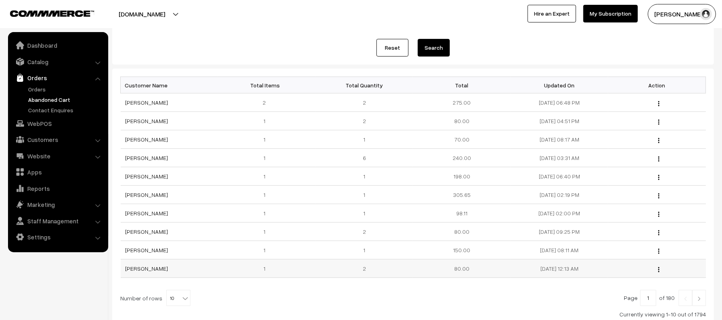
scroll to position [107, 0]
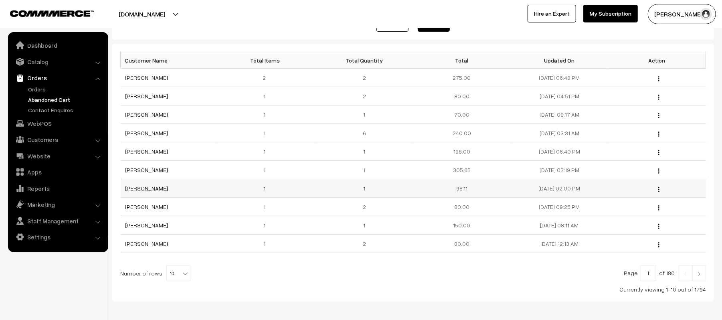
click at [146, 188] on link "[PERSON_NAME]" at bounding box center [146, 188] width 43 height 7
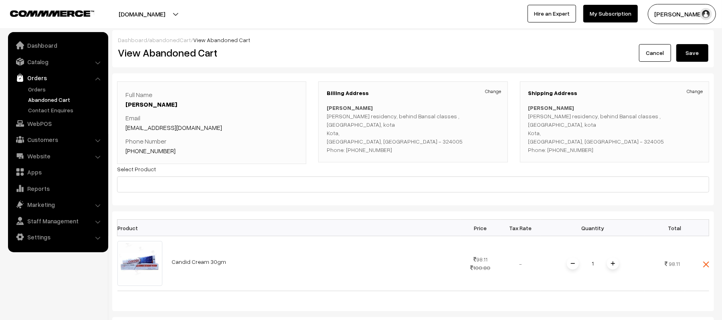
click at [40, 98] on link "Abandoned Cart" at bounding box center [65, 99] width 79 height 8
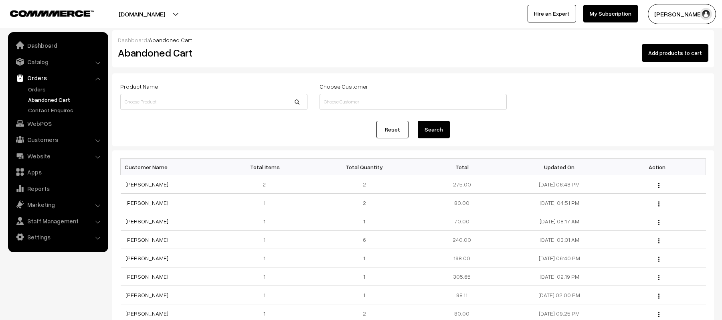
scroll to position [143, 0]
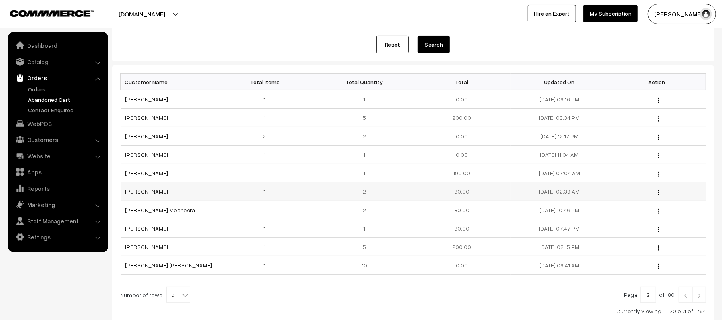
scroll to position [107, 0]
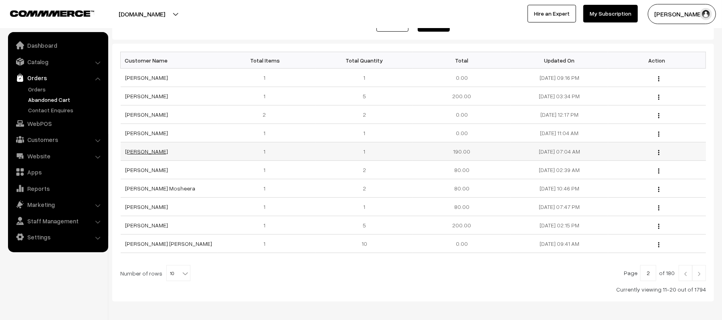
click at [137, 152] on link "[PERSON_NAME]" at bounding box center [146, 151] width 43 height 7
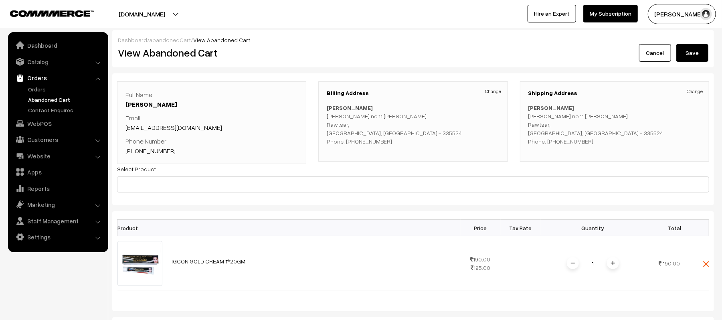
click at [148, 150] on link "[PHONE_NUMBER]" at bounding box center [150, 151] width 50 height 8
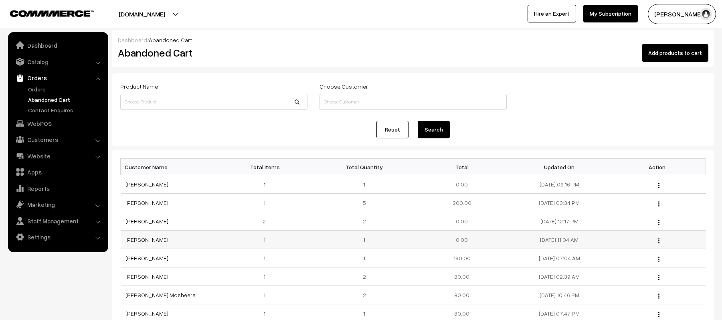
scroll to position [107, 0]
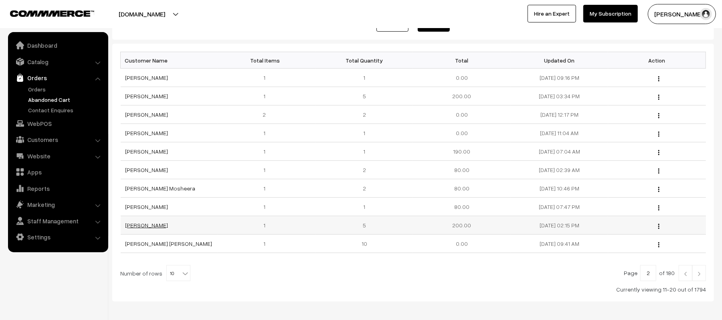
click at [148, 228] on link "[PERSON_NAME]" at bounding box center [146, 225] width 43 height 7
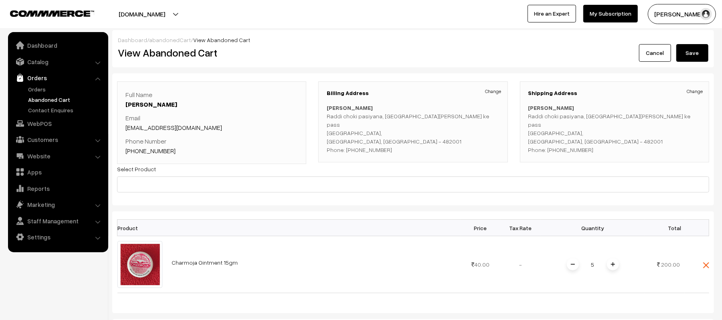
click at [138, 149] on link "+91 9098773318" at bounding box center [150, 151] width 50 height 8
